Goal: Task Accomplishment & Management: Complete application form

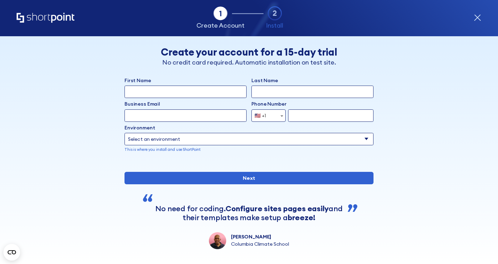
click at [215, 87] on input "First Name" at bounding box center [185, 92] width 122 height 12
type input "[PERSON_NAME]"
click at [260, 93] on input "Last Name" at bounding box center [312, 92] width 122 height 12
type input "Dormer"
click at [218, 119] on input "Business Email" at bounding box center [185, 116] width 122 height 12
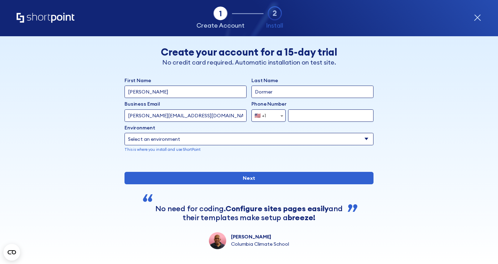
click at [139, 113] on input "[PERSON_NAME][EMAIL_ADDRESS][DOMAIN_NAME]" at bounding box center [185, 116] width 122 height 12
type input "[PERSON_NAME][EMAIL_ADDRESS][DOMAIN_NAME]"
click at [298, 114] on input "form" at bounding box center [330, 116] width 85 height 12
type input "7347091681"
click at [293, 142] on select "Select an environment Microsoft 365 SharePoint Online SharePoint Subscription E…" at bounding box center [248, 139] width 249 height 12
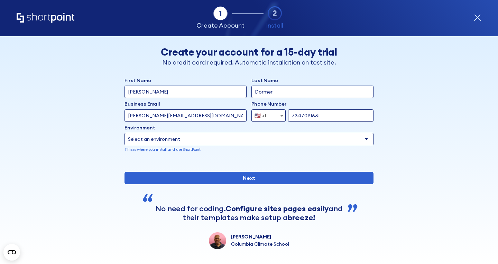
select select "SharePoint Online"
click at [124, 133] on select "Select an environment Microsoft 365 SharePoint Online SharePoint Subscription E…" at bounding box center [248, 139] width 249 height 12
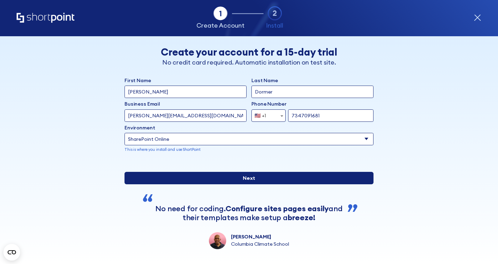
click at [251, 185] on input "Next" at bounding box center [248, 178] width 249 height 12
